Goal: Task Accomplishment & Management: Manage account settings

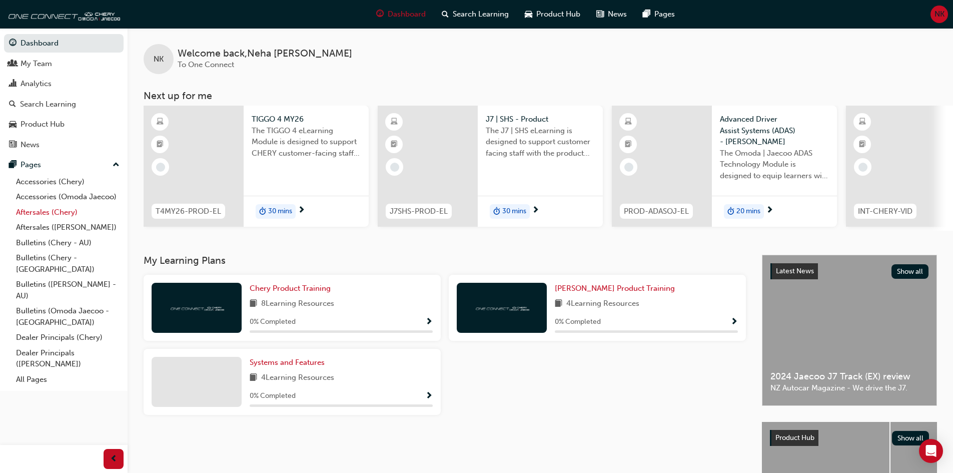
click at [69, 212] on link "Aftersales (Chery)" at bounding box center [68, 213] width 112 height 16
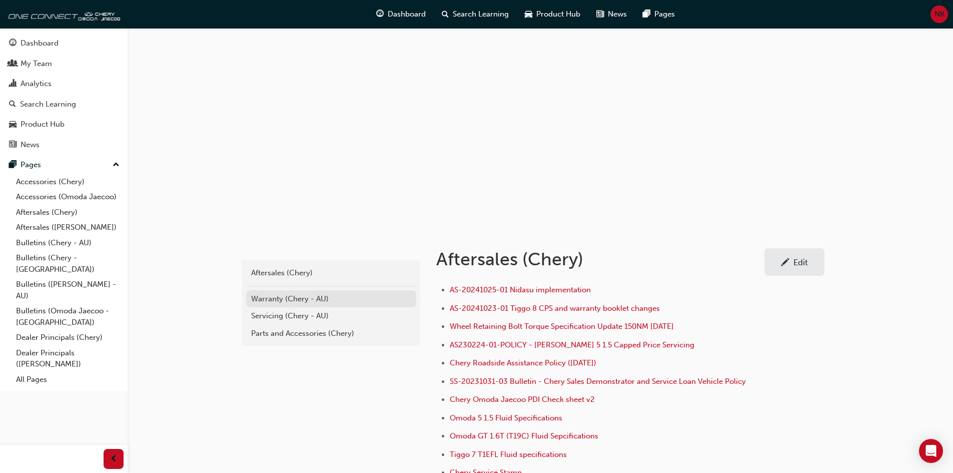
click at [298, 301] on div "Warranty (Chery - AU)" at bounding box center [331, 299] width 160 height 12
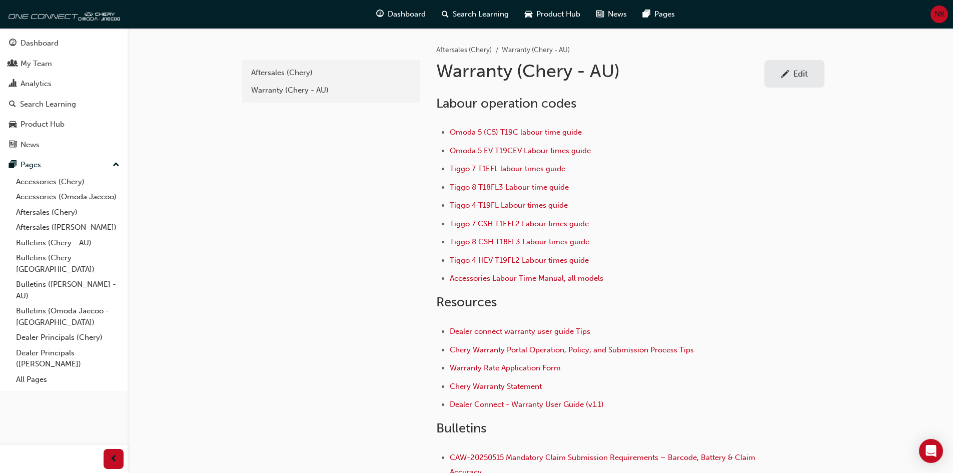
click at [806, 79] on div "Edit" at bounding box center [794, 74] width 45 height 13
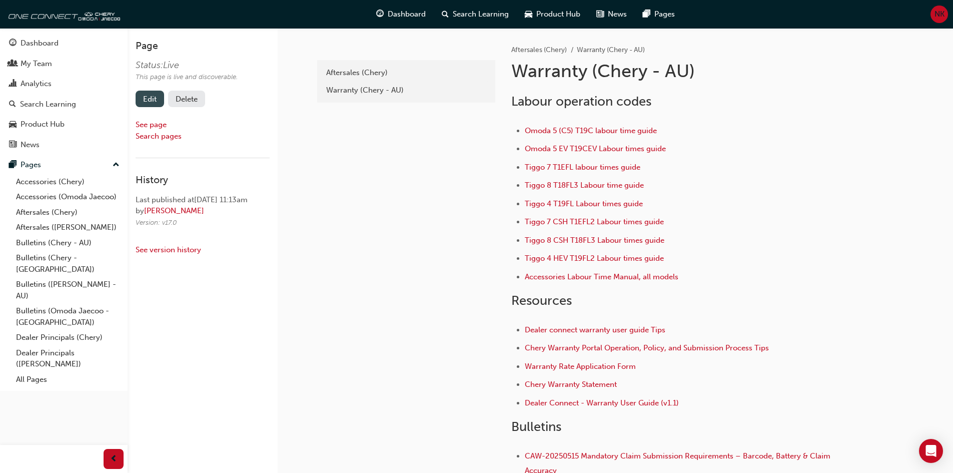
click at [150, 102] on link "Edit" at bounding box center [150, 99] width 29 height 17
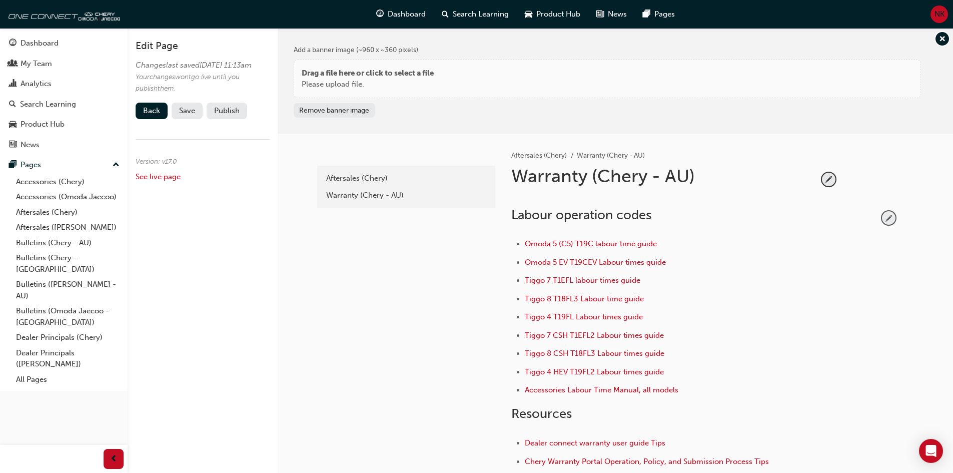
click at [890, 220] on span "pencil-icon" at bounding box center [889, 218] width 14 height 14
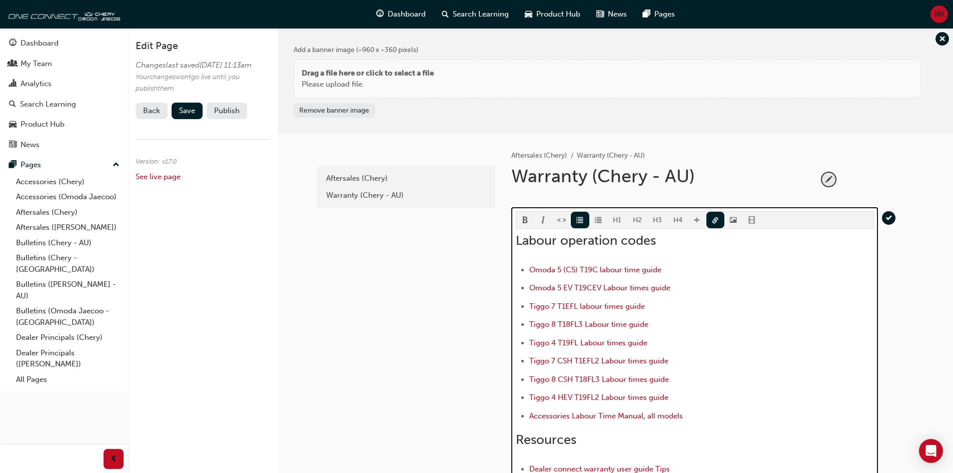
drag, startPoint x: 655, startPoint y: 344, endPoint x: 527, endPoint y: 350, distance: 127.8
click at [527, 350] on ul "Omoda 5 (C5) T19C labour time guide Omoda 5 EV T19CEV Labour times guide Tiggo …" at bounding box center [695, 344] width 358 height 161
click at [717, 218] on span "link-icon" at bounding box center [715, 221] width 7 height 9
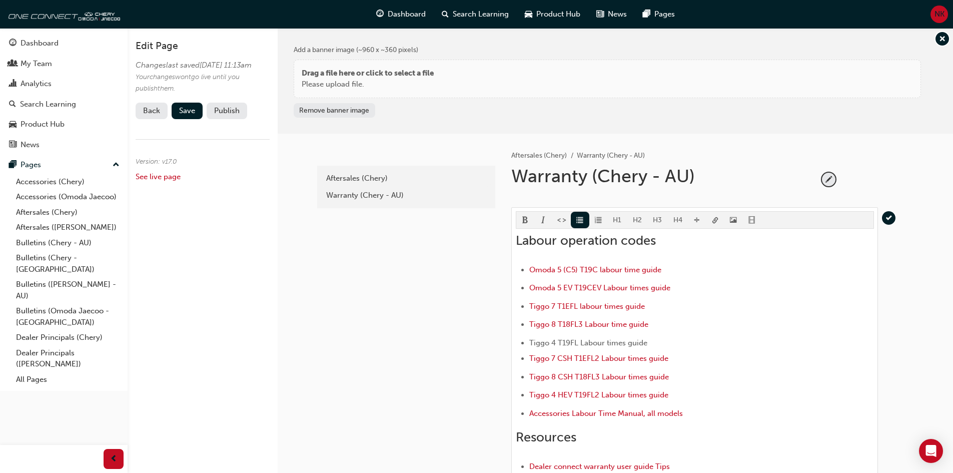
click at [712, 220] on body "Your version of Internet Explorer is outdated and not supported. Please upgrade…" at bounding box center [476, 236] width 953 height 473
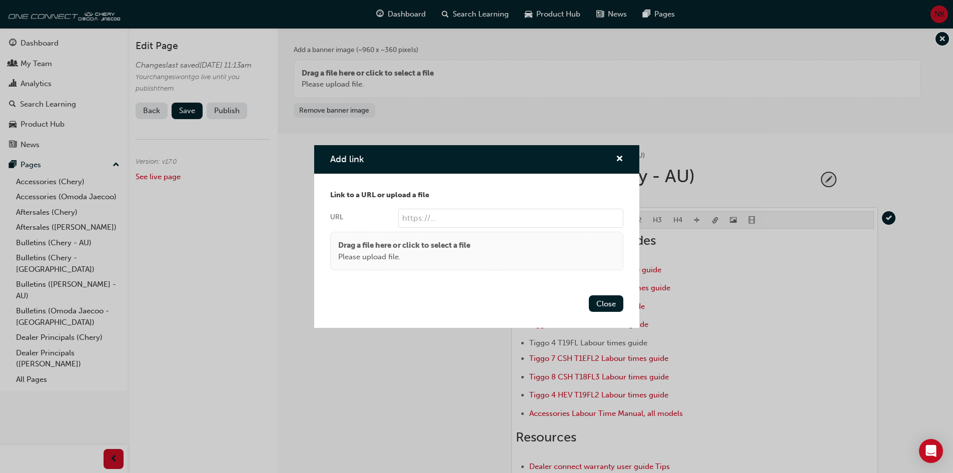
click at [387, 252] on p "Please upload file." at bounding box center [404, 257] width 132 height 12
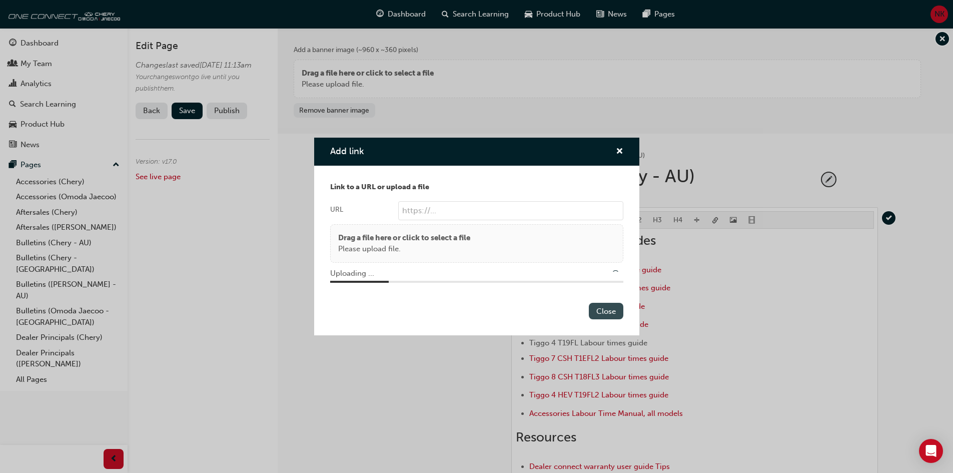
click at [616, 312] on button "Close" at bounding box center [606, 311] width 35 height 17
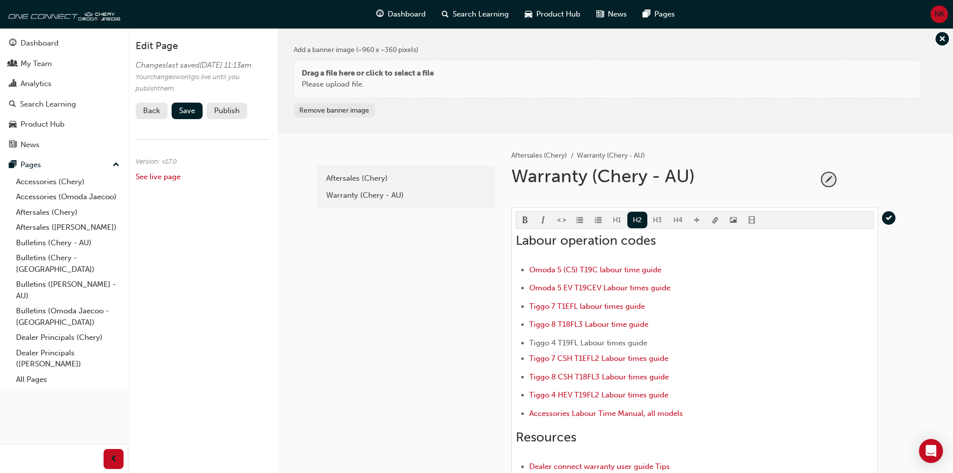
click at [400, 311] on div "latest Aftersales (Chery) Warranty (Chery - AU)" at bounding box center [405, 431] width 180 height 594
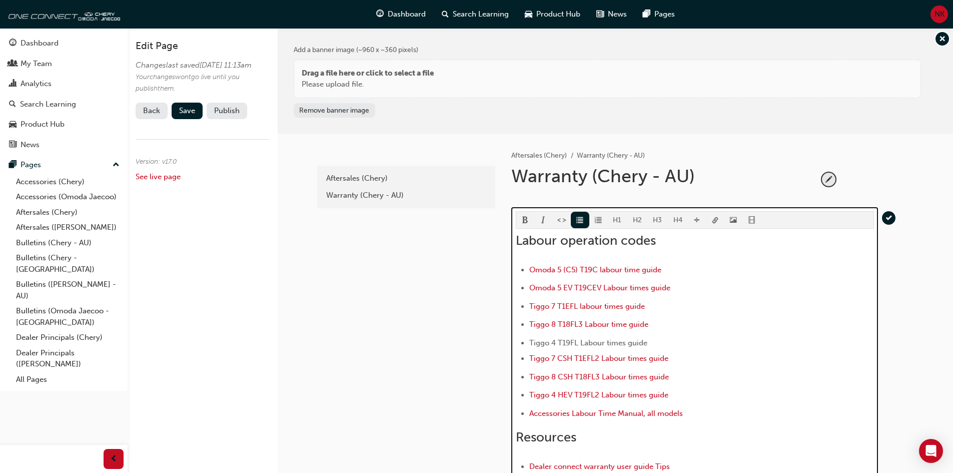
drag, startPoint x: 653, startPoint y: 345, endPoint x: 529, endPoint y: 345, distance: 123.6
click at [529, 345] on li "Tiggo 4 T19FL Labour times guide" at bounding box center [701, 343] width 345 height 12
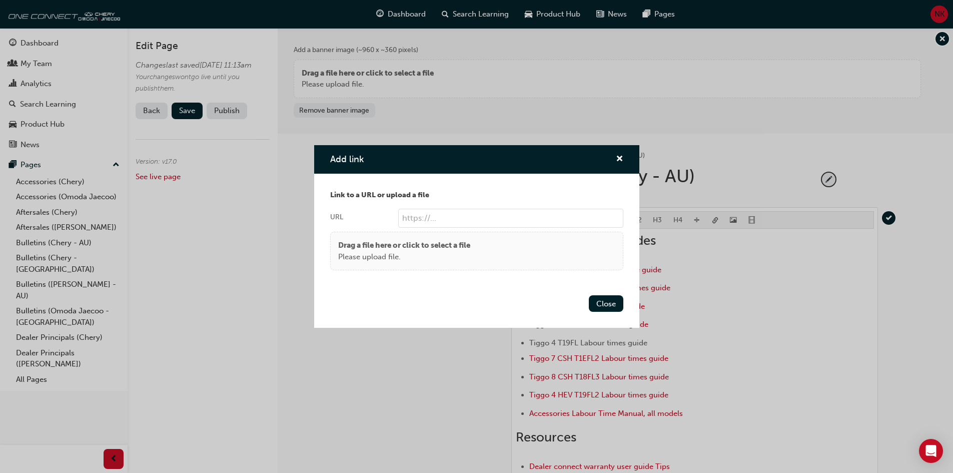
click at [713, 218] on body "Your version of Internet Explorer is outdated and not supported. Please upgrade…" at bounding box center [476, 236] width 953 height 473
click at [366, 252] on p "Please upload file." at bounding box center [404, 257] width 132 height 12
click at [605, 304] on button "Close" at bounding box center [606, 303] width 35 height 17
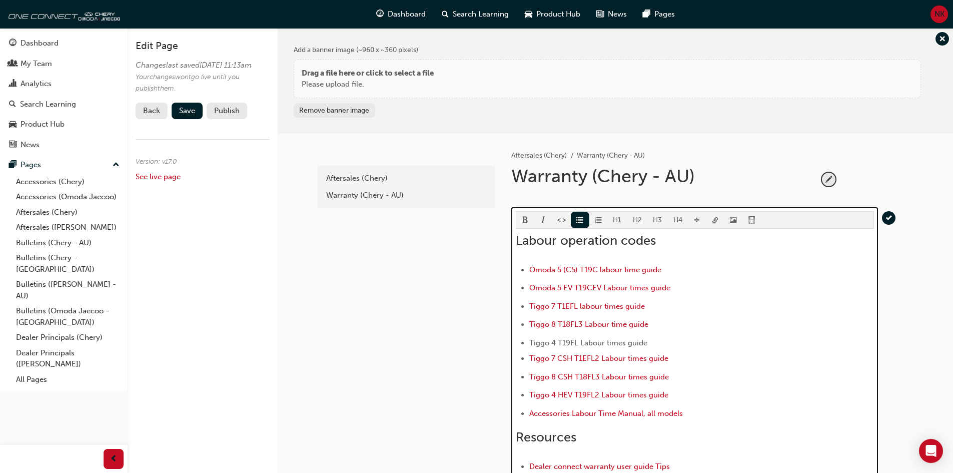
drag, startPoint x: 652, startPoint y: 341, endPoint x: 532, endPoint y: 345, distance: 120.2
click at [532, 345] on li "Tiggo 4 T19FL Labour times guide" at bounding box center [701, 343] width 345 height 12
click at [700, 329] on li "Tiggo 8 T18FL3 Labour time guide" at bounding box center [701, 325] width 345 height 15
drag, startPoint x: 656, startPoint y: 342, endPoint x: 519, endPoint y: 347, distance: 136.2
click at [519, 347] on ul "Omoda 5 (C5) T19C labour time guide Omoda 5 EV T19CEV Labour times guide Tiggo …" at bounding box center [695, 343] width 358 height 158
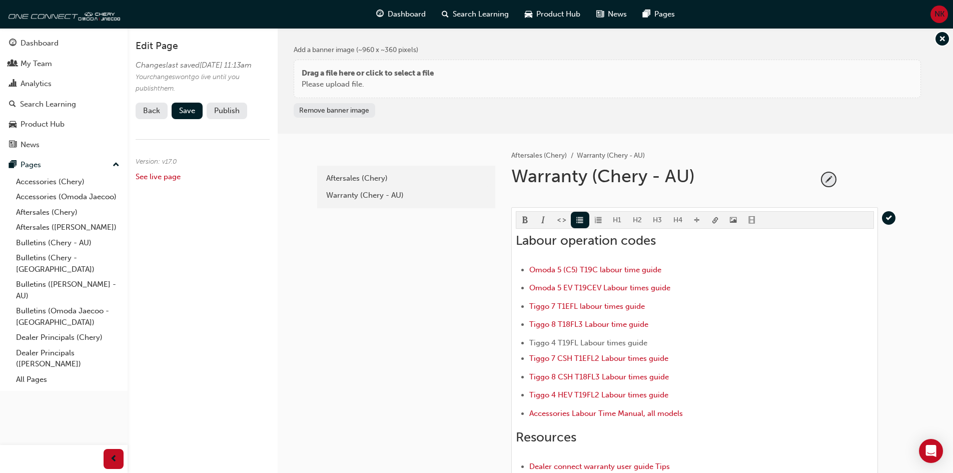
click at [716, 219] on body "Your version of Internet Explorer is outdated and not supported. Please upgrade…" at bounding box center [476, 236] width 953 height 473
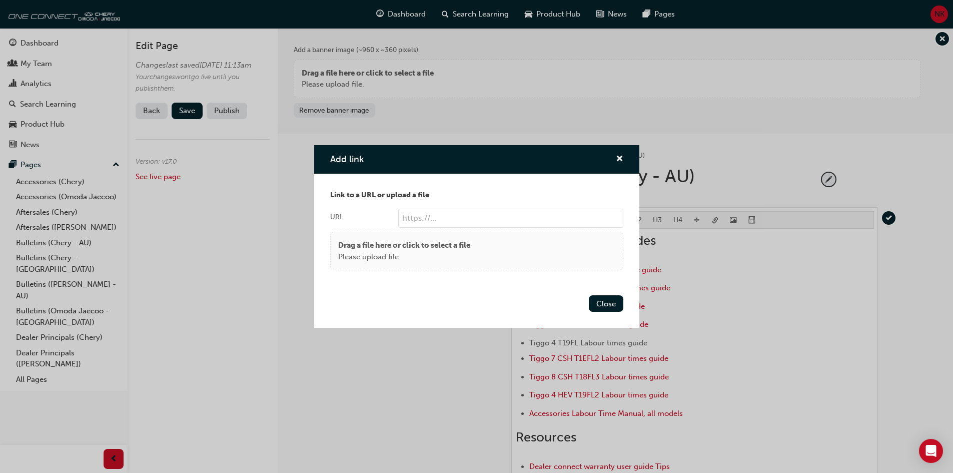
click at [382, 260] on p "Please upload file." at bounding box center [404, 257] width 132 height 12
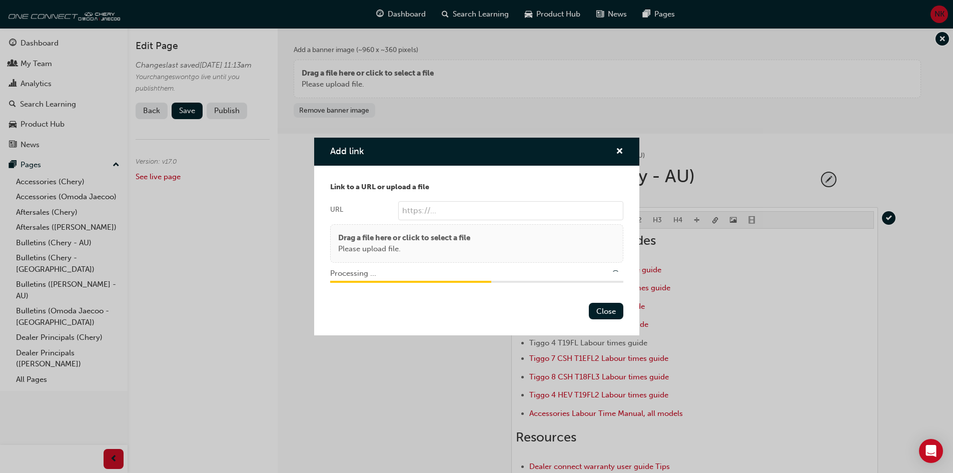
type input "/upload/ae51e464-612c-48cc-9760-389c2db74699.pdf"
click at [610, 310] on button "Close" at bounding box center [606, 311] width 35 height 17
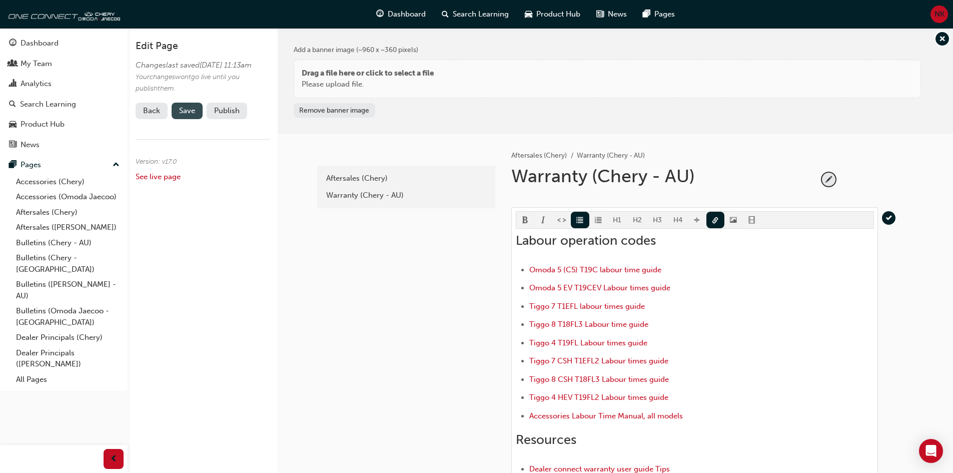
click at [180, 115] on span "Save" at bounding box center [187, 110] width 16 height 9
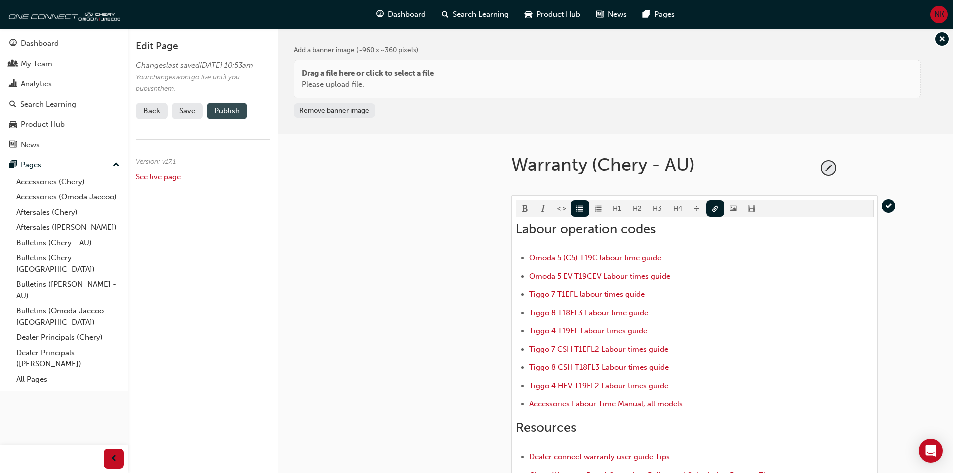
click at [234, 119] on button "Publish" at bounding box center [227, 111] width 41 height 17
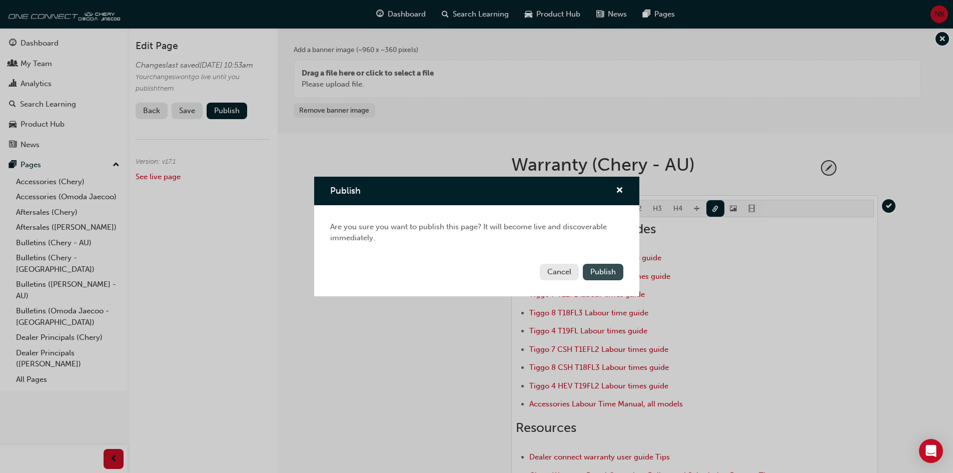
click at [604, 271] on span "Publish" at bounding box center [604, 271] width 26 height 9
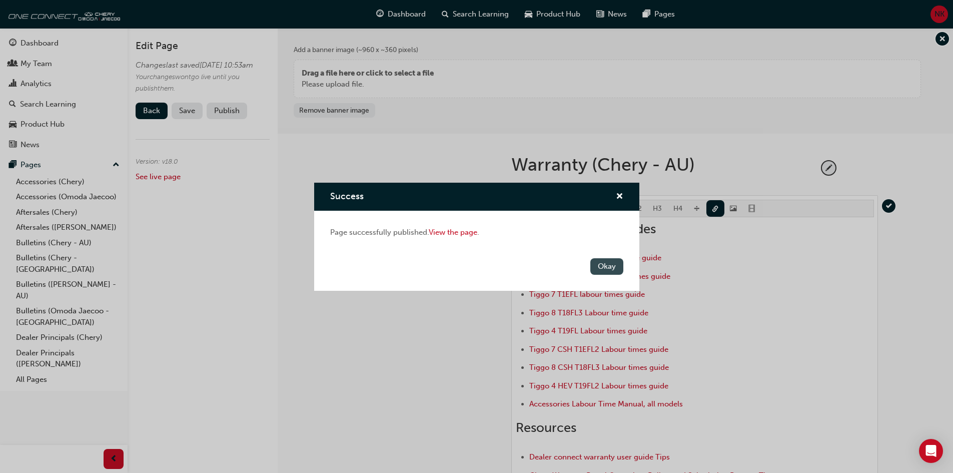
click at [604, 270] on button "Okay" at bounding box center [607, 266] width 33 height 17
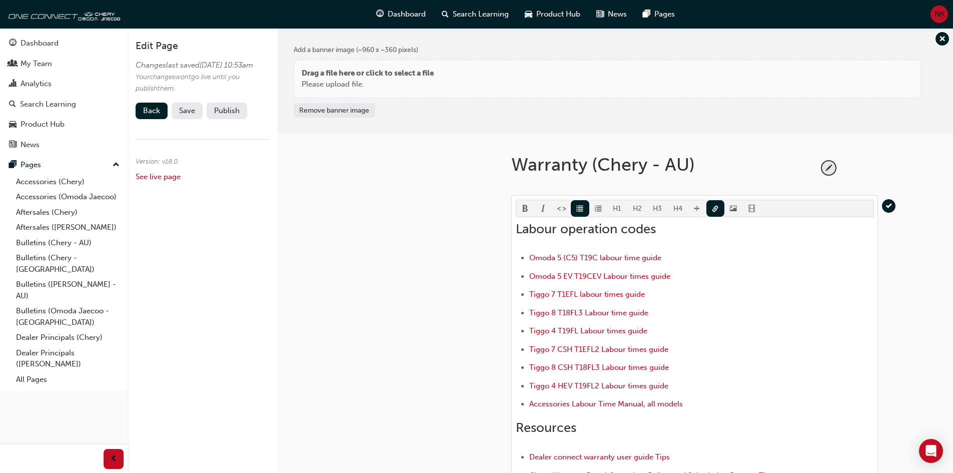
click at [190, 115] on span "Save" at bounding box center [187, 110] width 16 height 9
click at [227, 116] on button "Publish" at bounding box center [227, 111] width 41 height 17
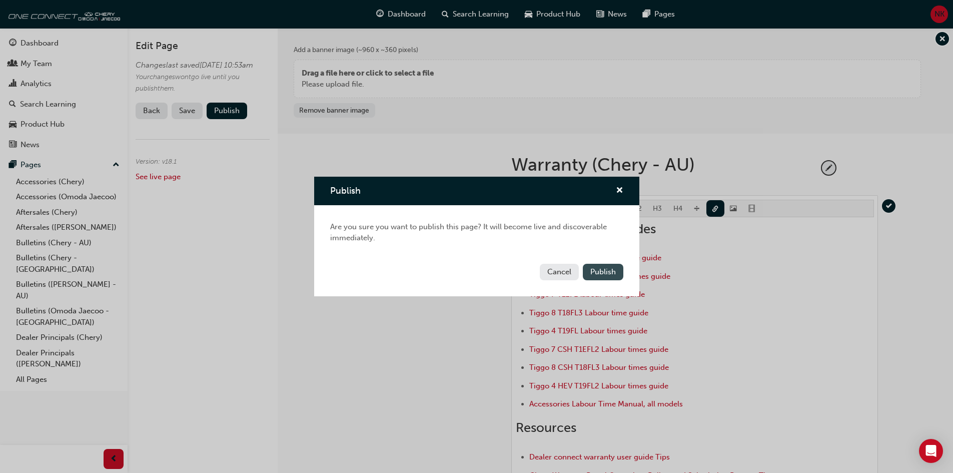
click at [617, 271] on button "Publish" at bounding box center [603, 272] width 41 height 17
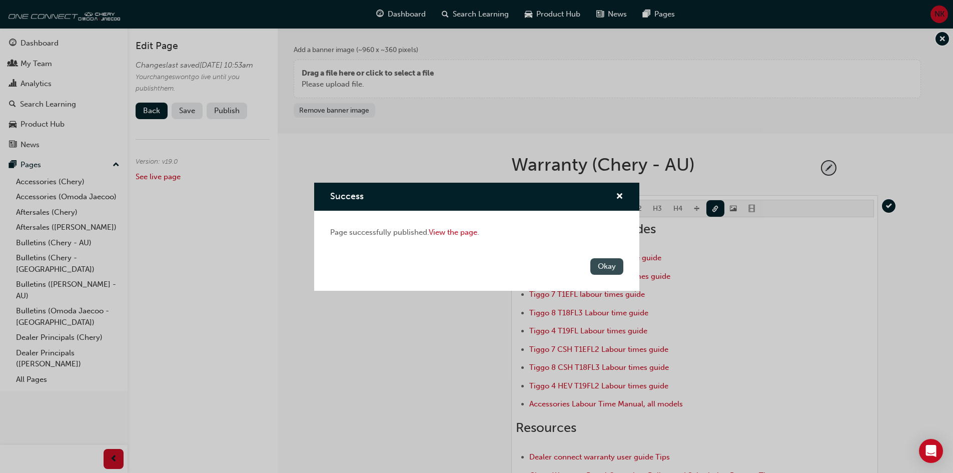
click at [605, 272] on button "Okay" at bounding box center [607, 266] width 33 height 17
